Goal: Task Accomplishment & Management: Use online tool/utility

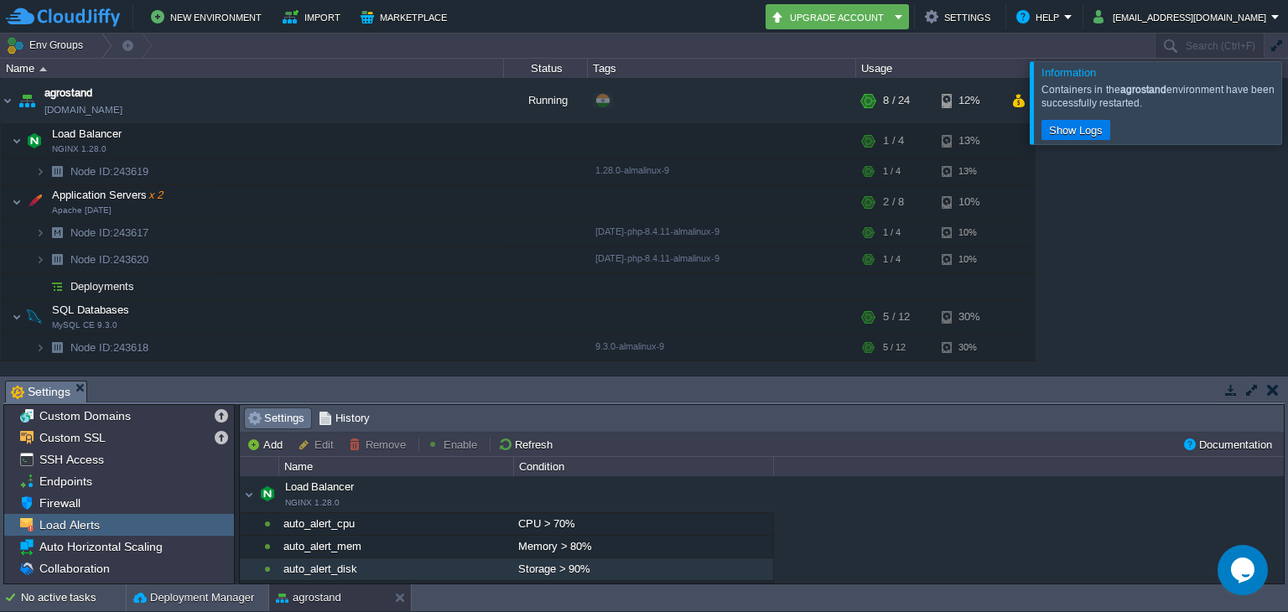
scroll to position [84, 0]
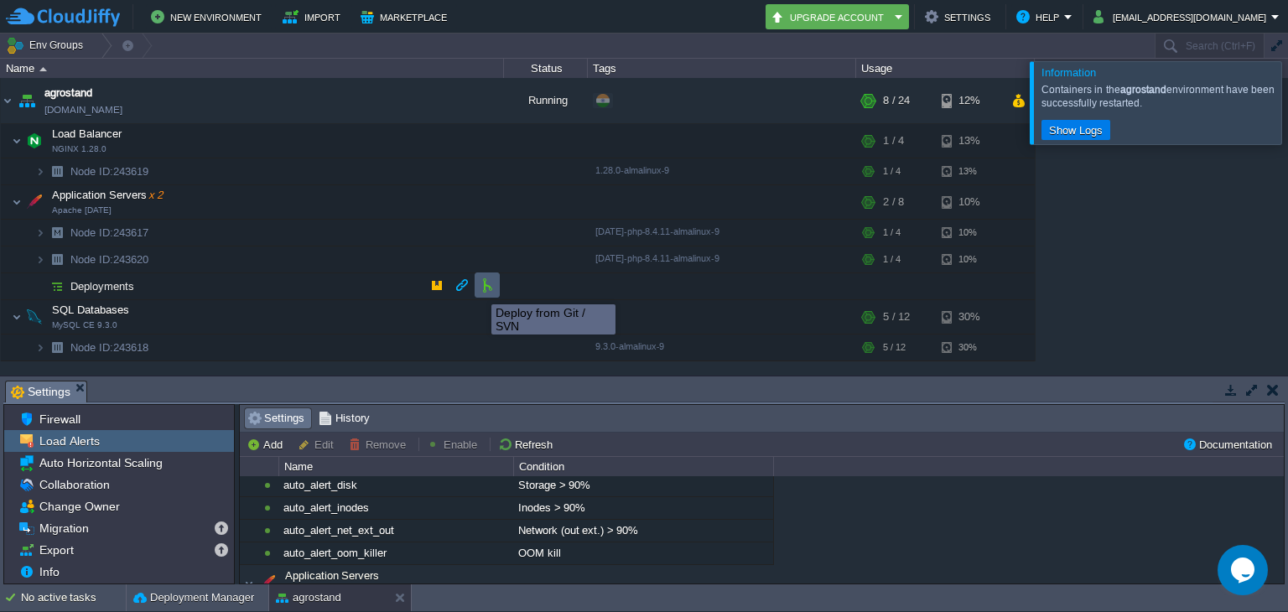
click at [480, 289] on button "button" at bounding box center [487, 285] width 15 height 15
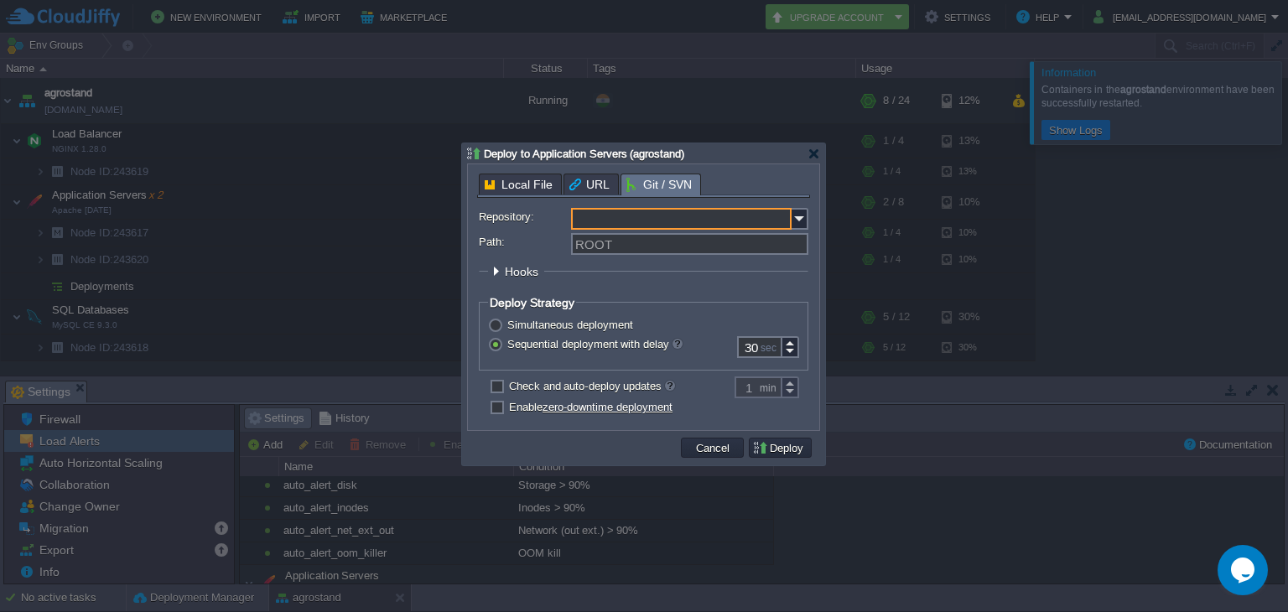
click at [621, 217] on input "Repository:" at bounding box center [681, 219] width 221 height 22
click at [637, 241] on div "Add New Repository" at bounding box center [691, 243] width 236 height 23
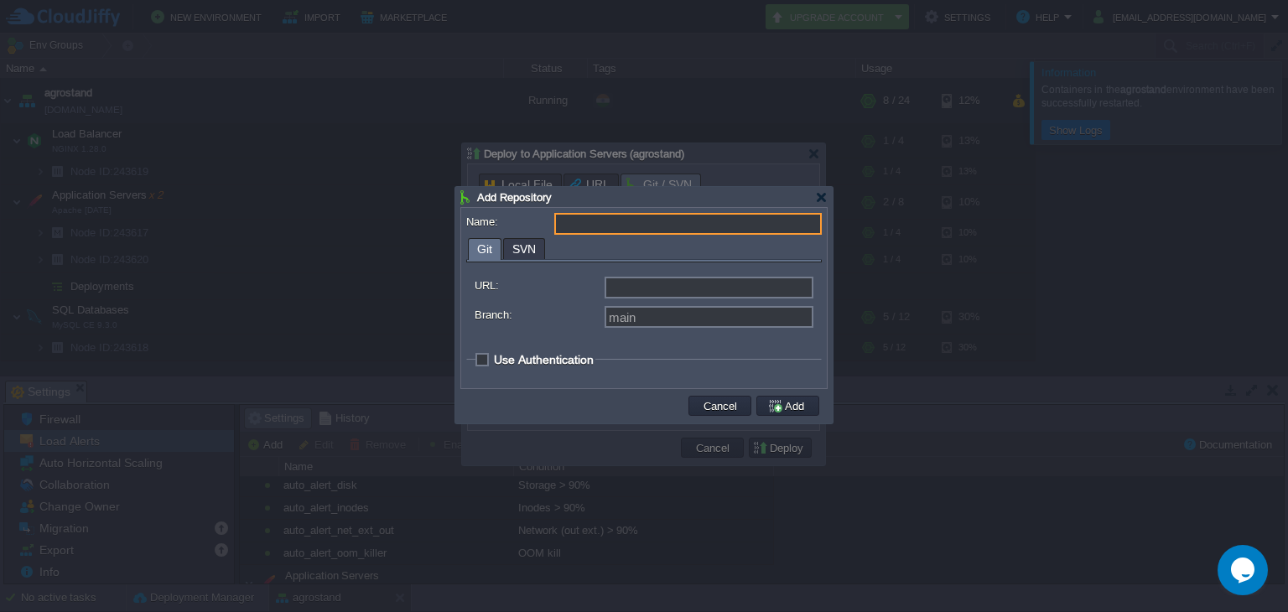
type input "Select existing or add a new one"
click at [641, 290] on input "URL:" at bounding box center [709, 288] width 209 height 22
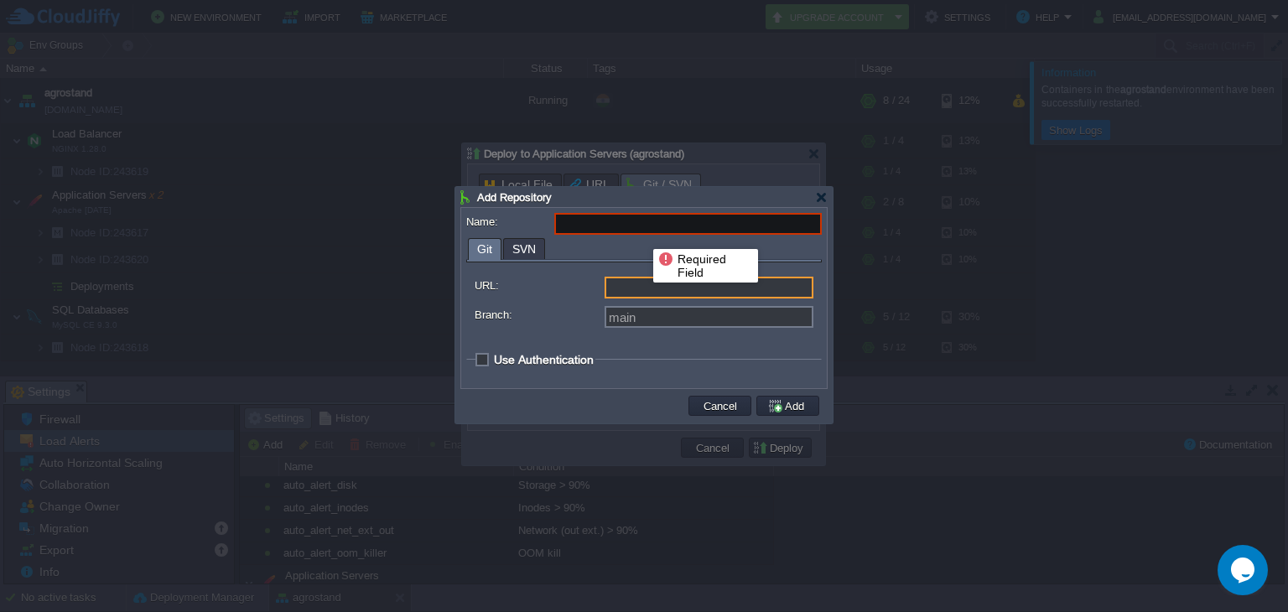
type input "https://... git://... ftp://... [DOMAIN_NAME]:repo..."
click at [643, 227] on input "Name:" at bounding box center [688, 224] width 268 height 22
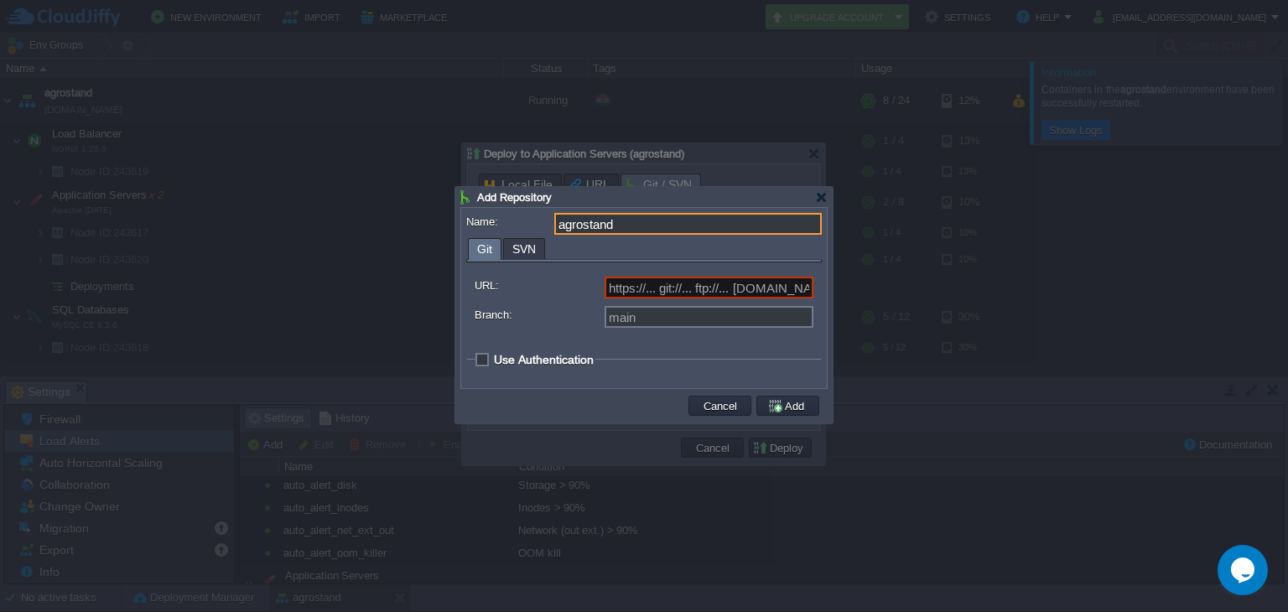
type input "agrostand"
click at [720, 288] on input "URL:" at bounding box center [709, 288] width 209 height 22
type input "https://... git://... ftp://... [DOMAIN_NAME]:repo..."
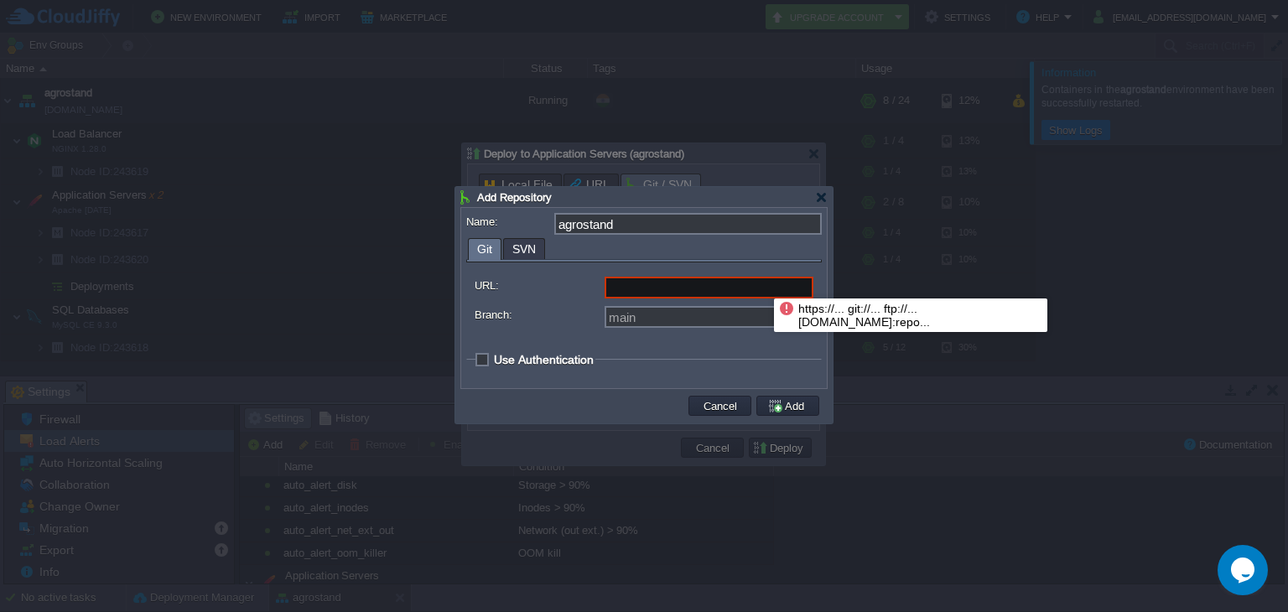
paste input "[URL][DOMAIN_NAME][PERSON_NAME]"
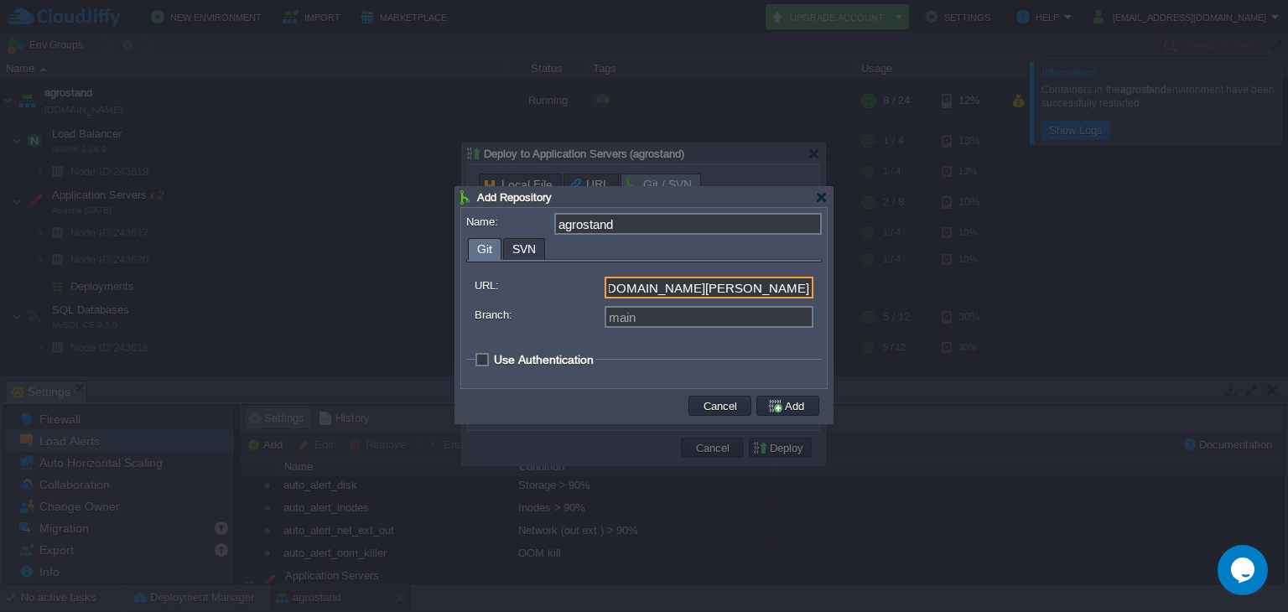
type input "[URL][DOMAIN_NAME][PERSON_NAME]"
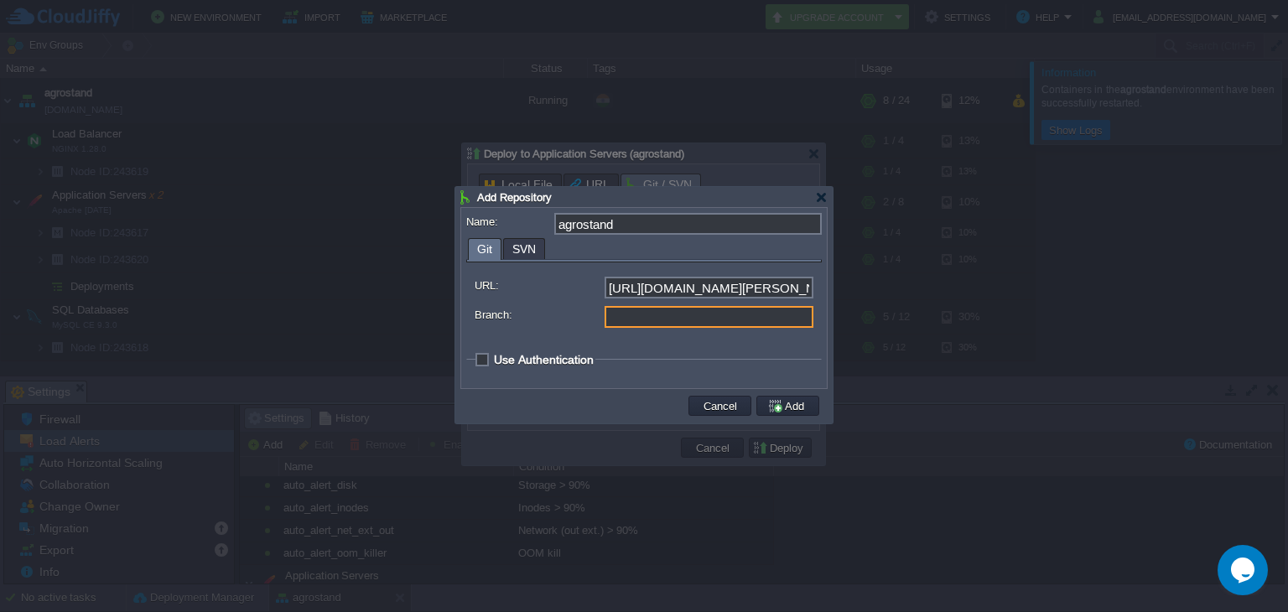
click at [692, 325] on input "Branch:" at bounding box center [709, 317] width 209 height 22
type input "main"
click at [494, 361] on span "Use Authentication" at bounding box center [544, 359] width 100 height 13
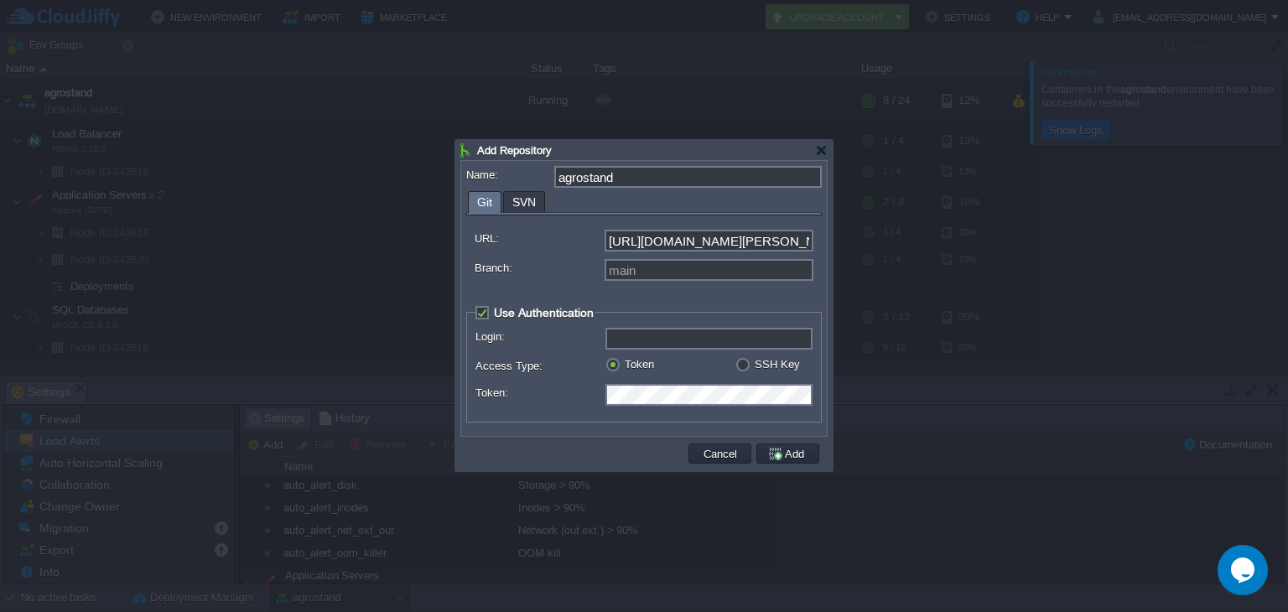
click at [494, 308] on span "Use Authentication" at bounding box center [544, 312] width 100 height 13
checkbox input "false"
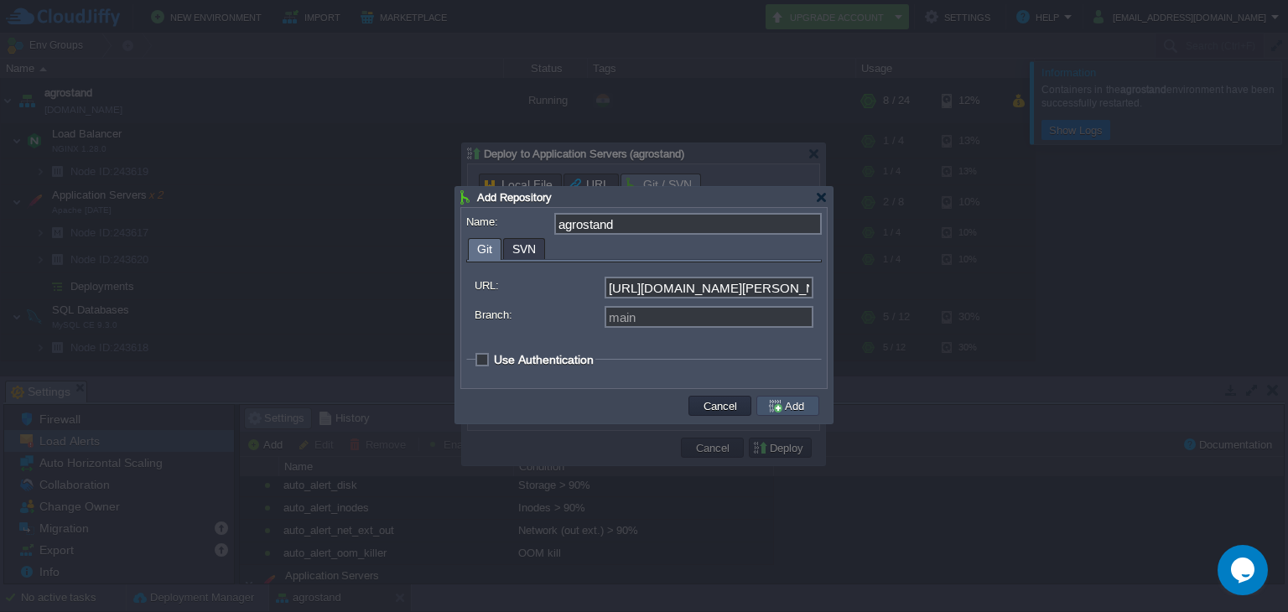
click at [782, 410] on button "Add" at bounding box center [788, 405] width 42 height 15
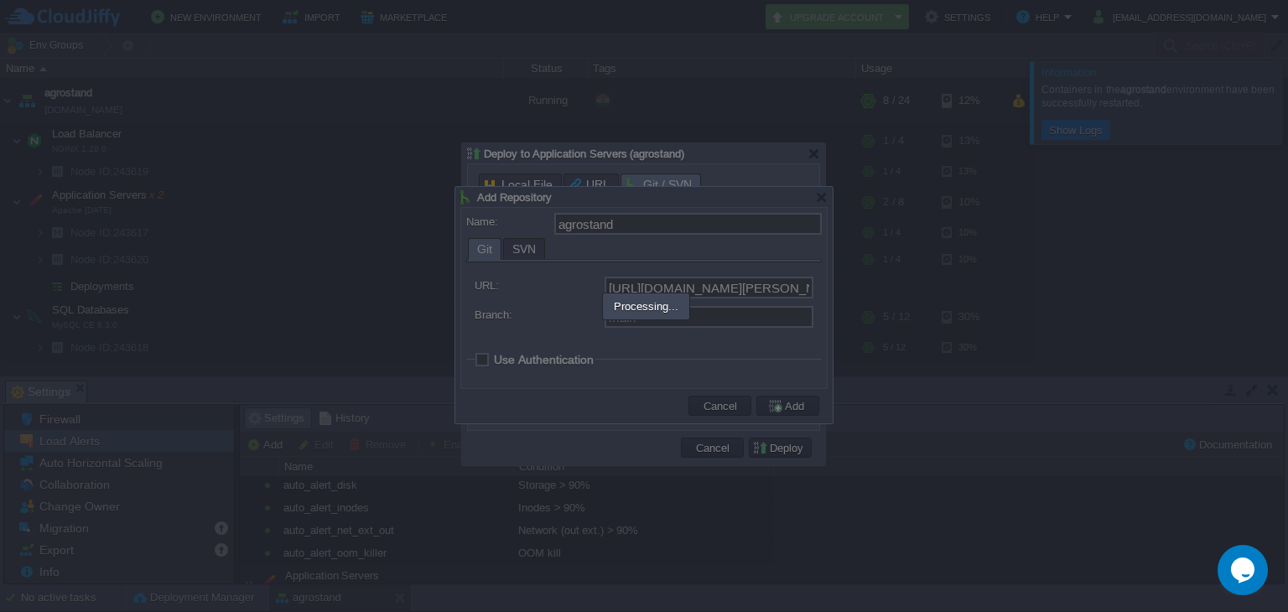
type input "agrostand"
type input "main"
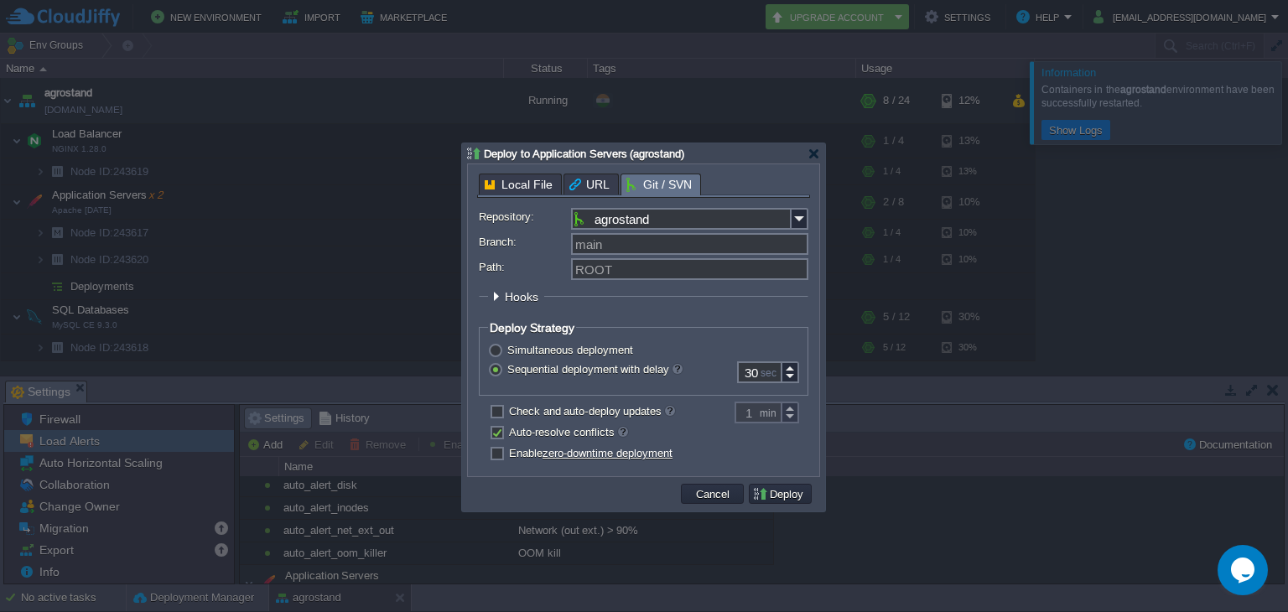
click at [509, 457] on label "Enable zero-downtime deployment" at bounding box center [591, 453] width 164 height 13
click at [498, 457] on input "checkbox" at bounding box center [495, 455] width 11 height 11
checkbox input "true"
click at [791, 370] on div at bounding box center [790, 366] width 17 height 11
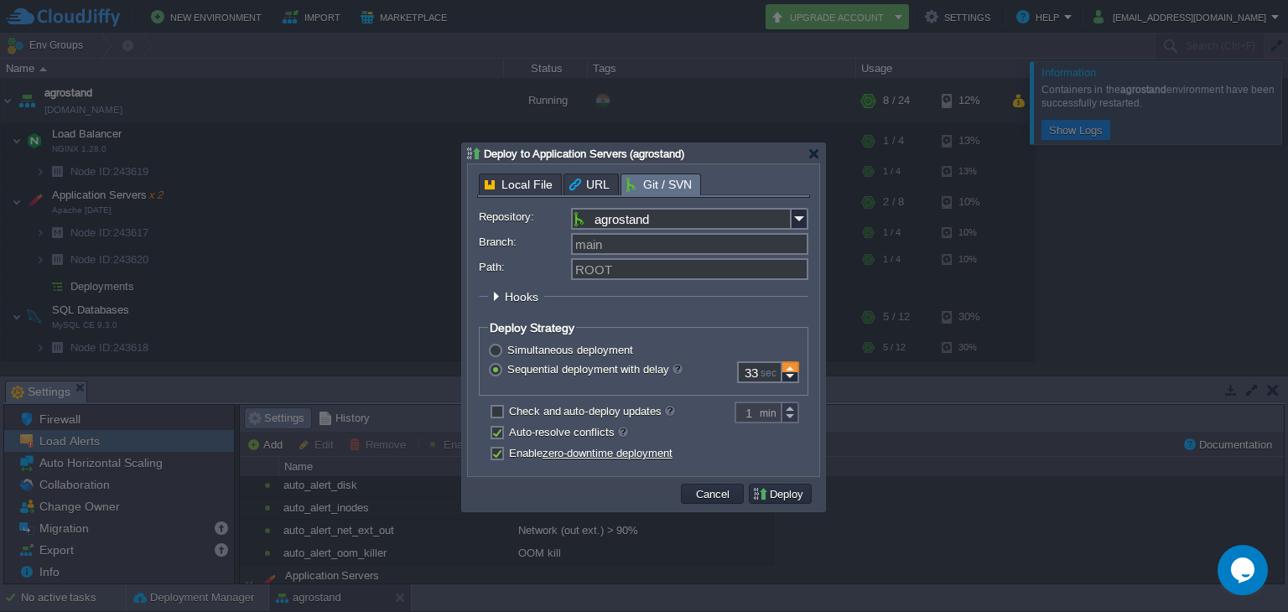
click at [791, 370] on div at bounding box center [790, 366] width 17 height 11
click at [792, 382] on div at bounding box center [790, 377] width 17 height 11
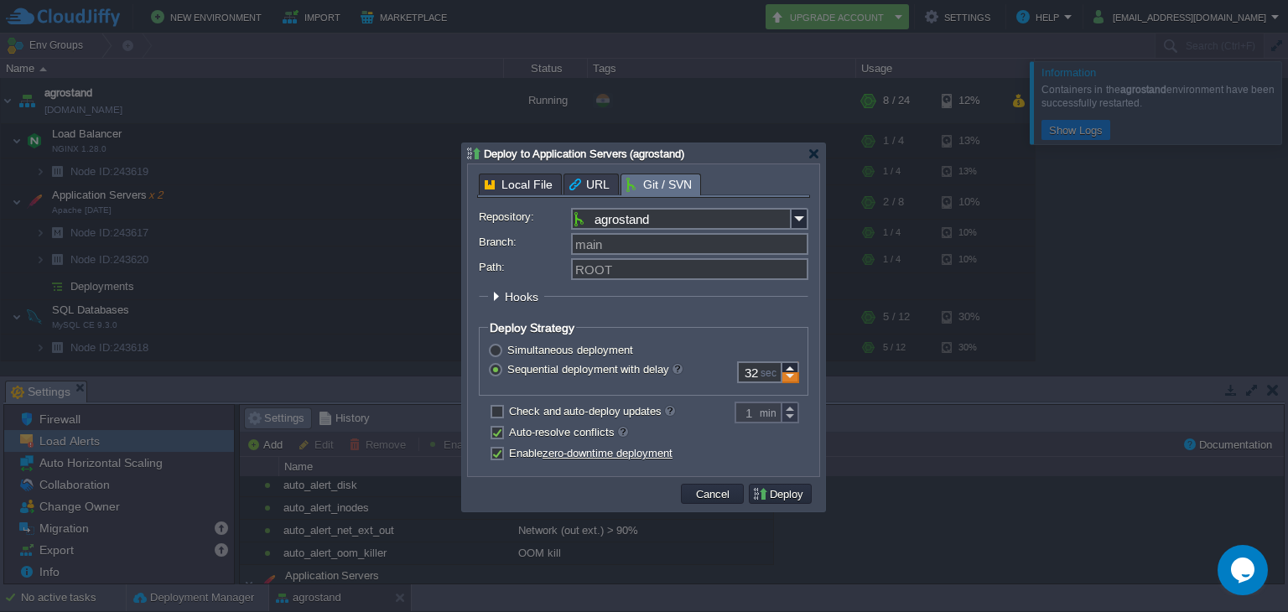
click at [792, 382] on div at bounding box center [790, 377] width 17 height 11
type input "30"
click at [792, 382] on div at bounding box center [790, 377] width 17 height 11
click at [758, 494] on button "Deploy" at bounding box center [780, 493] width 56 height 15
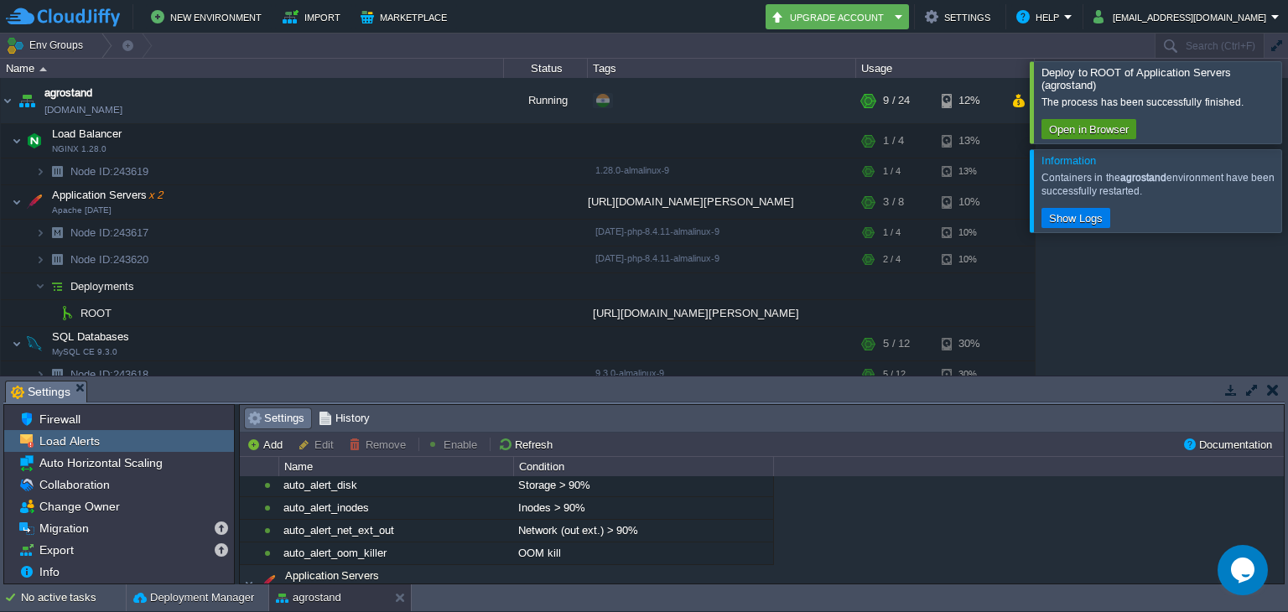
click at [1083, 132] on button "Open in Browser" at bounding box center [1089, 129] width 90 height 15
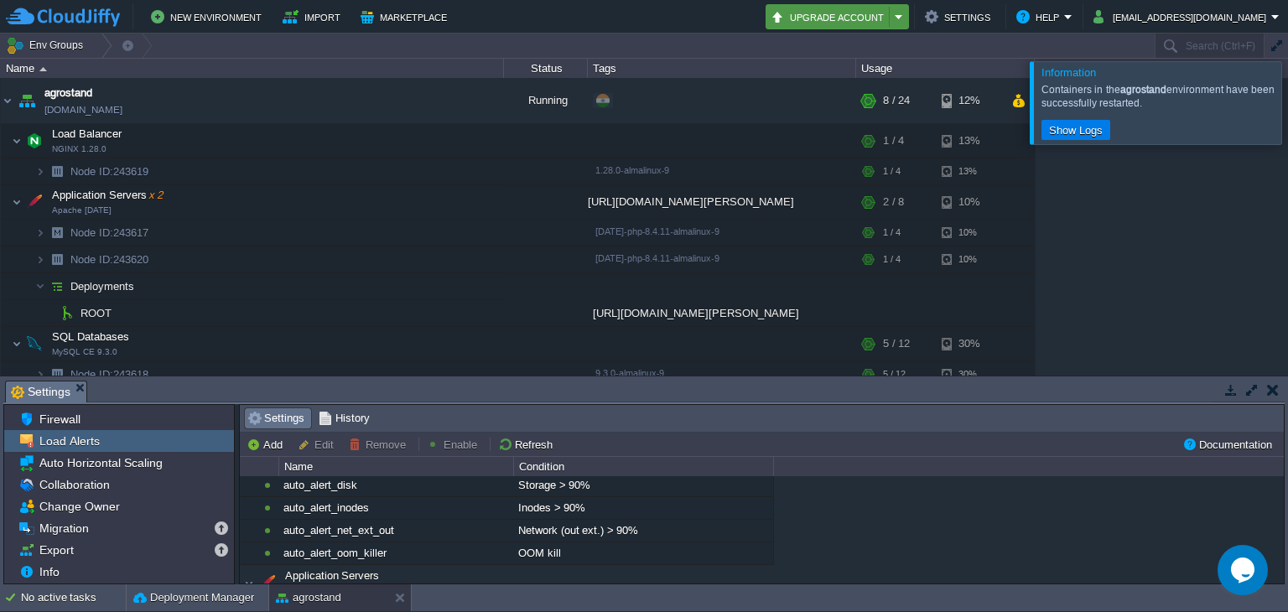
click at [832, 14] on button "Upgrade Account" at bounding box center [830, 17] width 119 height 20
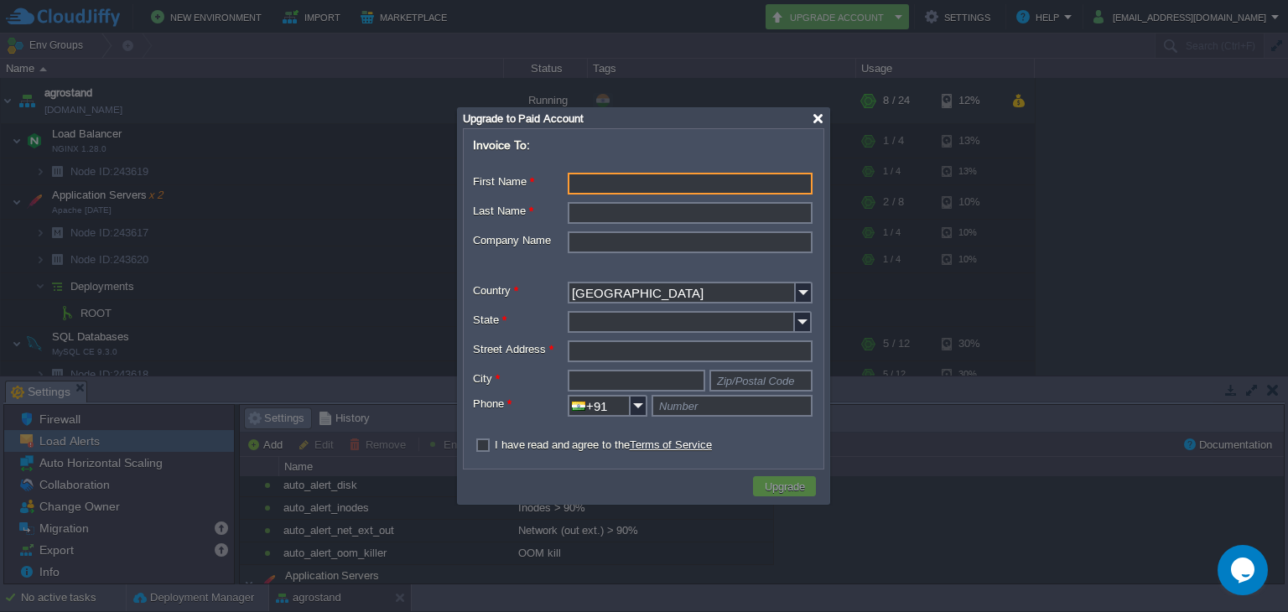
click at [822, 117] on div at bounding box center [818, 118] width 13 height 13
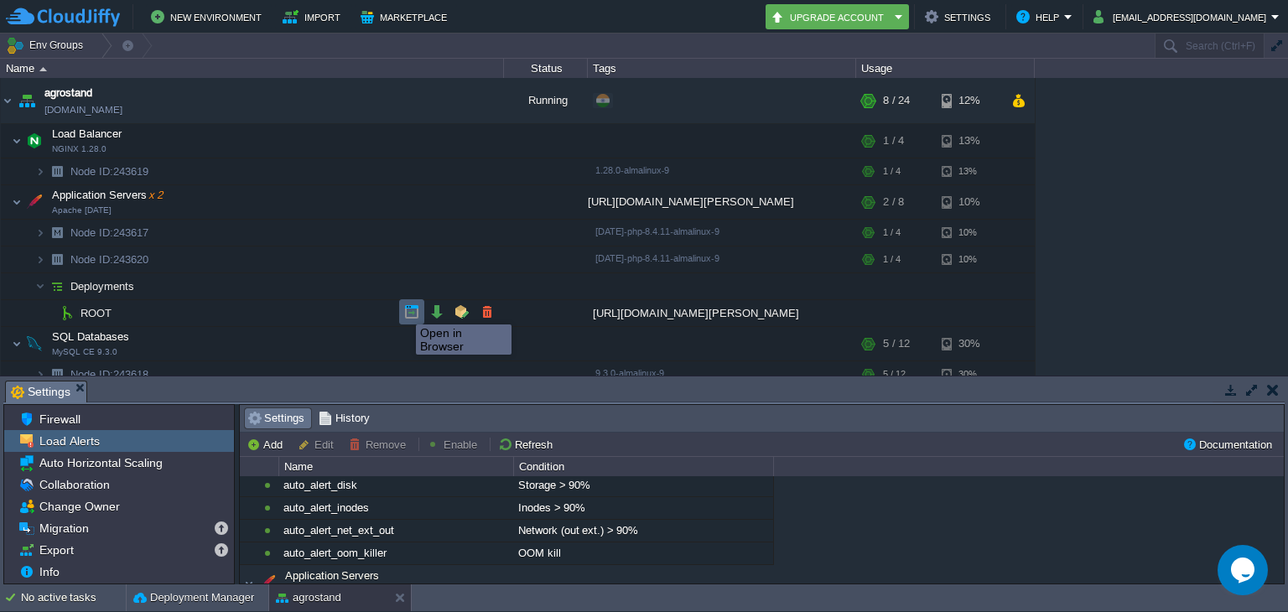
click at [406, 309] on button "button" at bounding box center [411, 311] width 15 height 15
click at [890, 18] on button "Upgrade Account" at bounding box center [830, 17] width 119 height 20
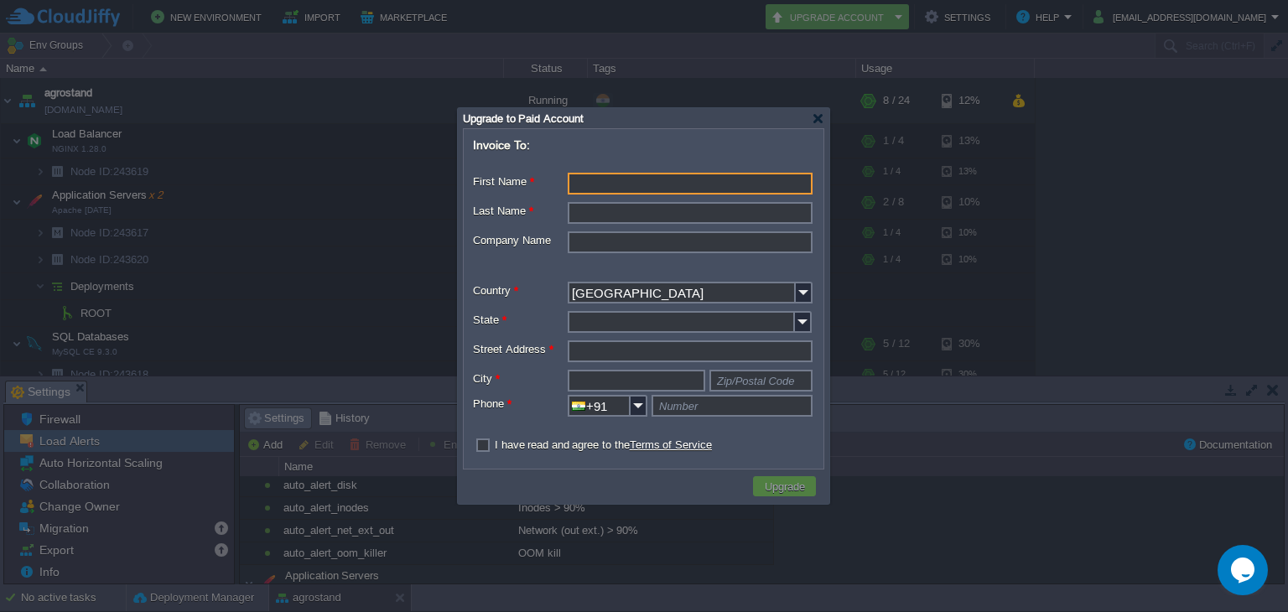
click at [647, 182] on input "First Name *" at bounding box center [690, 184] width 245 height 22
type input "[PERSON_NAME]"
click at [668, 214] on input "Last Name *" at bounding box center [690, 213] width 245 height 22
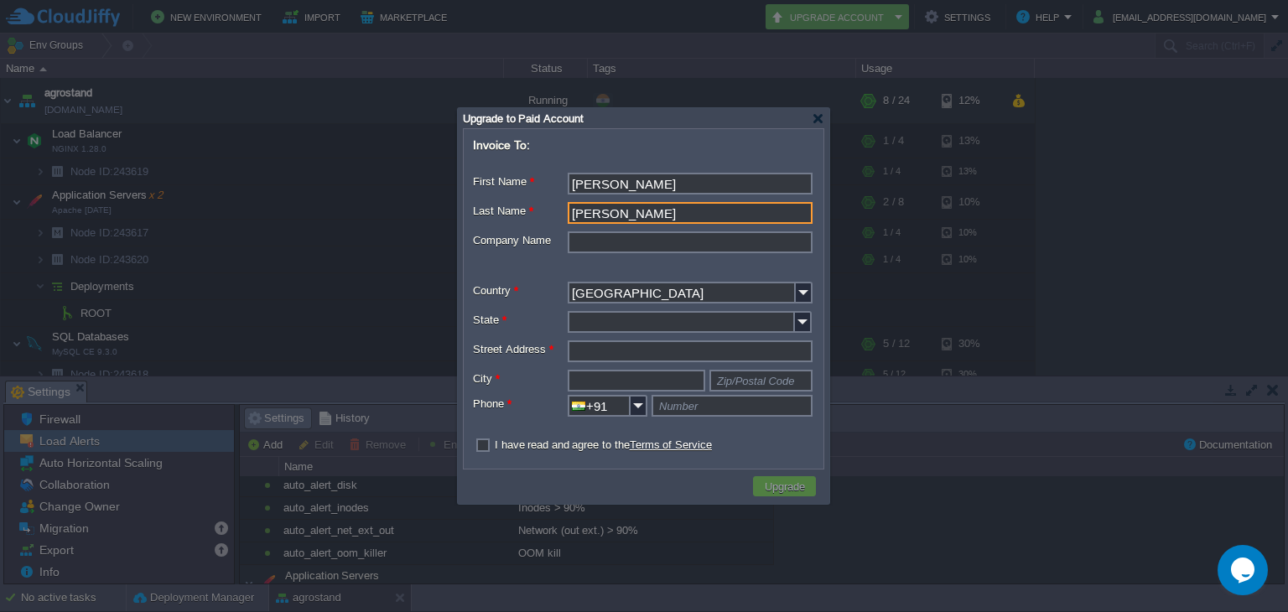
type input "[PERSON_NAME]"
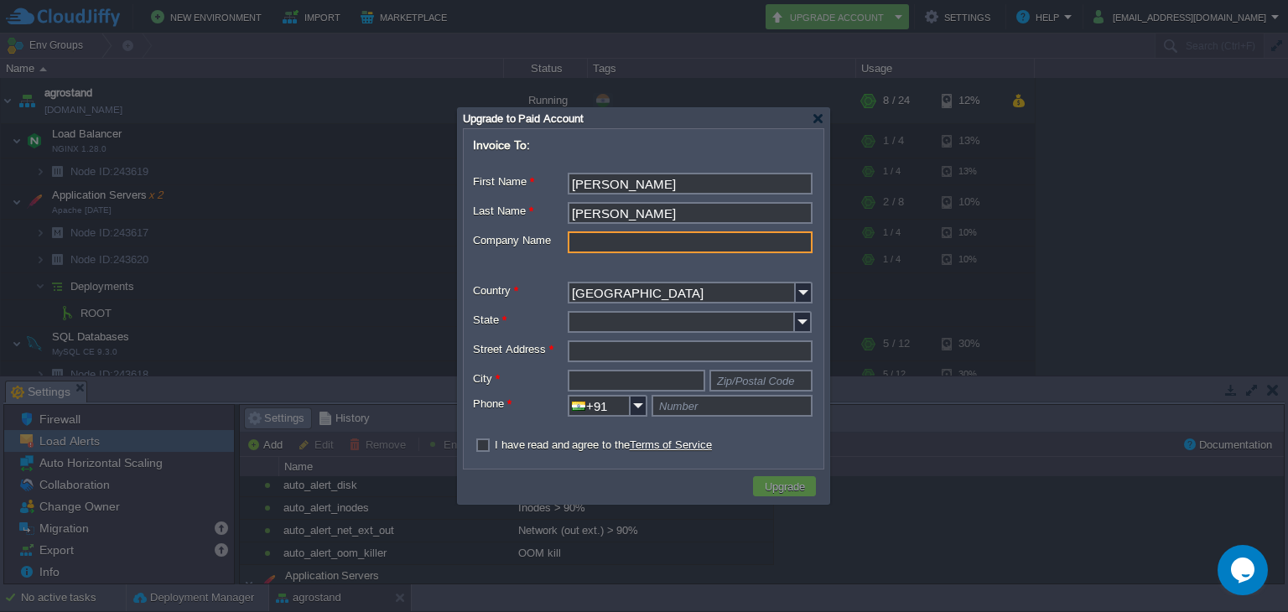
click at [664, 244] on input "Company Name" at bounding box center [690, 242] width 245 height 22
type input "A"
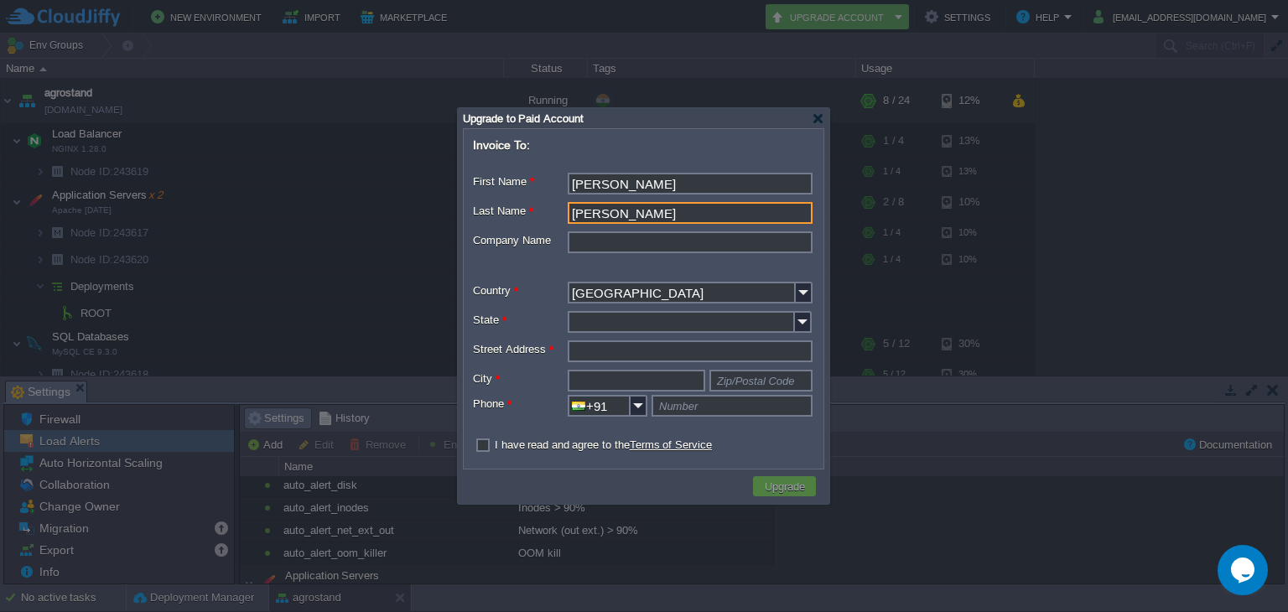
click at [671, 212] on input "[PERSON_NAME]" at bounding box center [690, 213] width 245 height 22
type input "P"
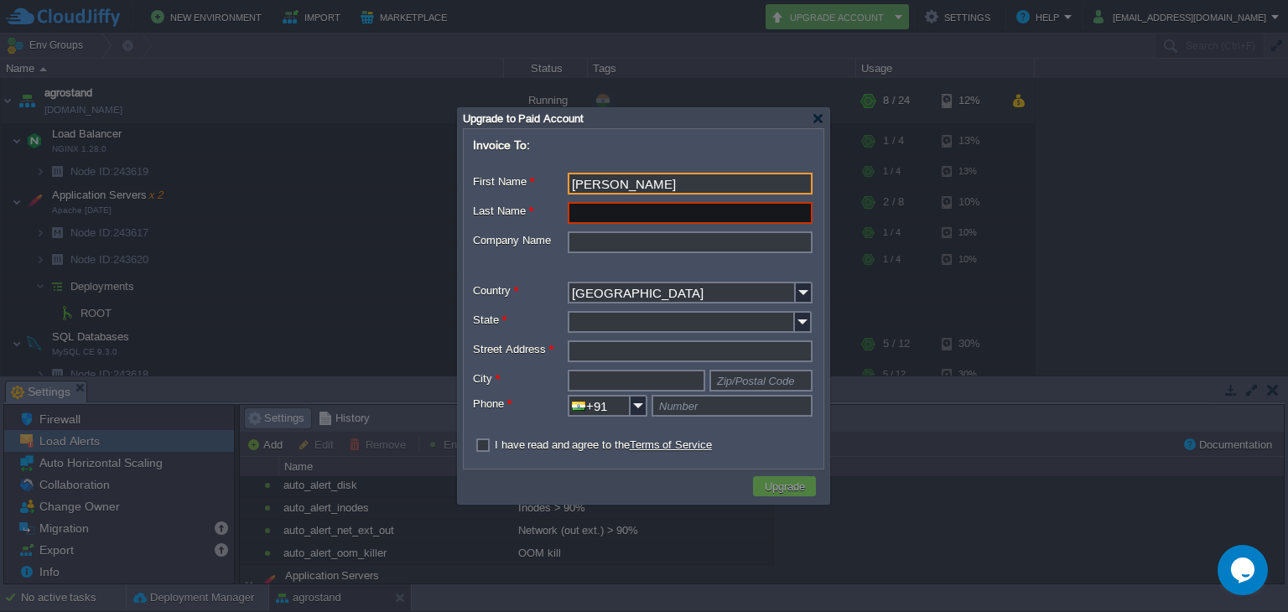
click at [712, 187] on input "[PERSON_NAME]" at bounding box center [690, 184] width 245 height 22
type input "K"
click at [818, 115] on div at bounding box center [818, 118] width 13 height 13
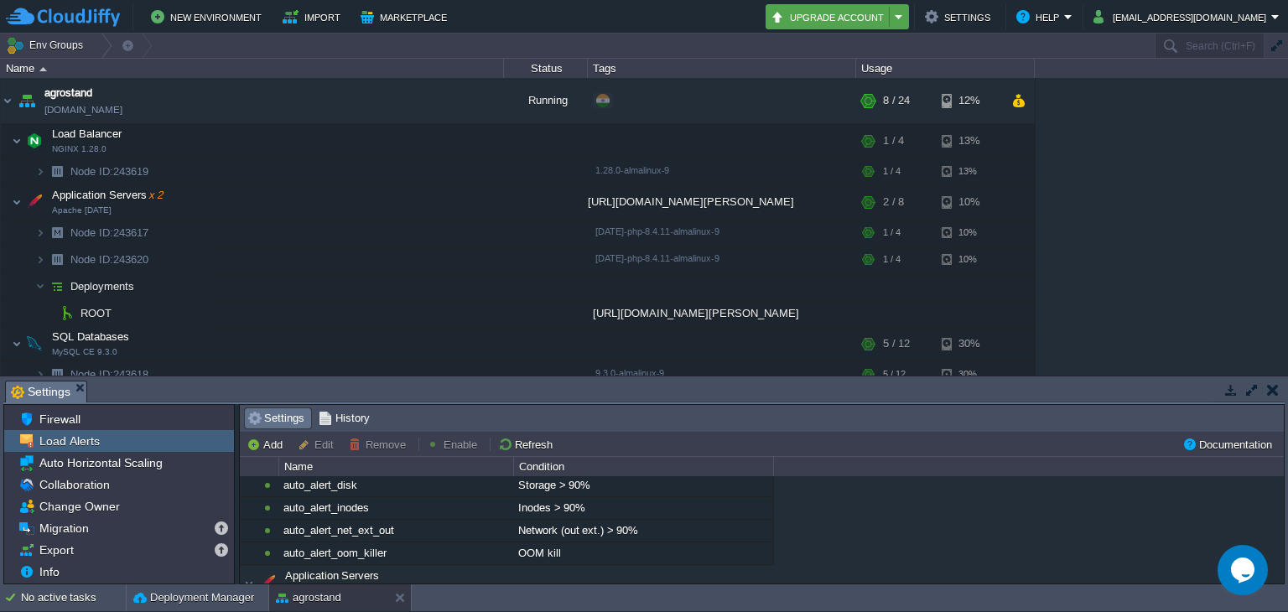
click at [872, 19] on button "Upgrade Account" at bounding box center [830, 17] width 119 height 20
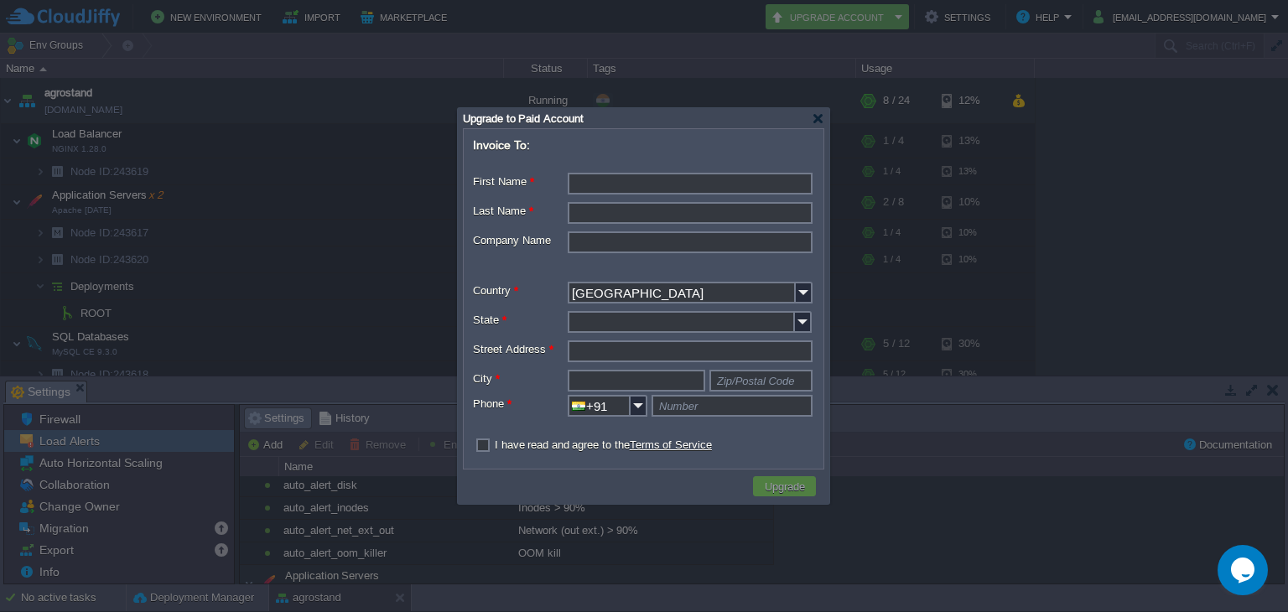
click at [654, 192] on input "First Name *" at bounding box center [690, 184] width 245 height 22
type input "Agro"
click at [821, 118] on div at bounding box center [818, 118] width 13 height 13
